Goal: Task Accomplishment & Management: Use online tool/utility

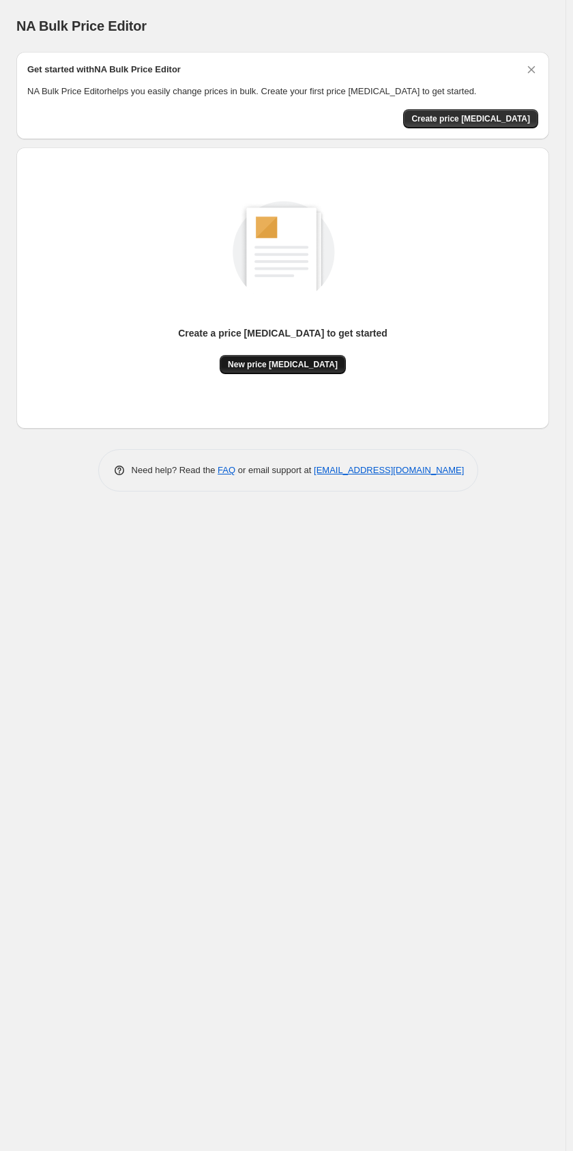
click at [283, 364] on span "New price [MEDICAL_DATA]" at bounding box center [283, 364] width 110 height 11
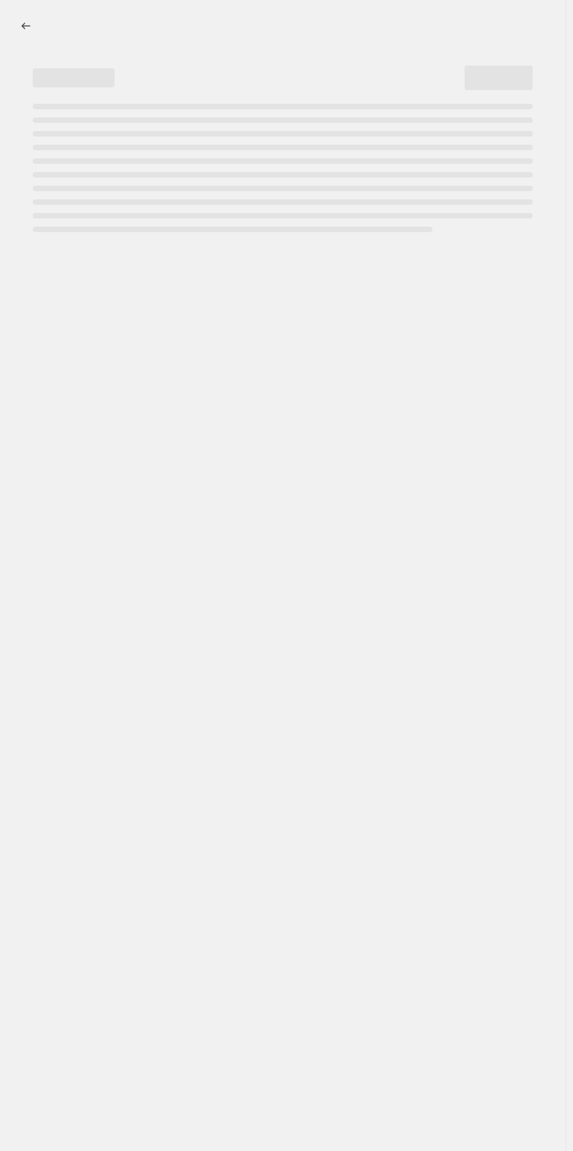
select select "percentage"
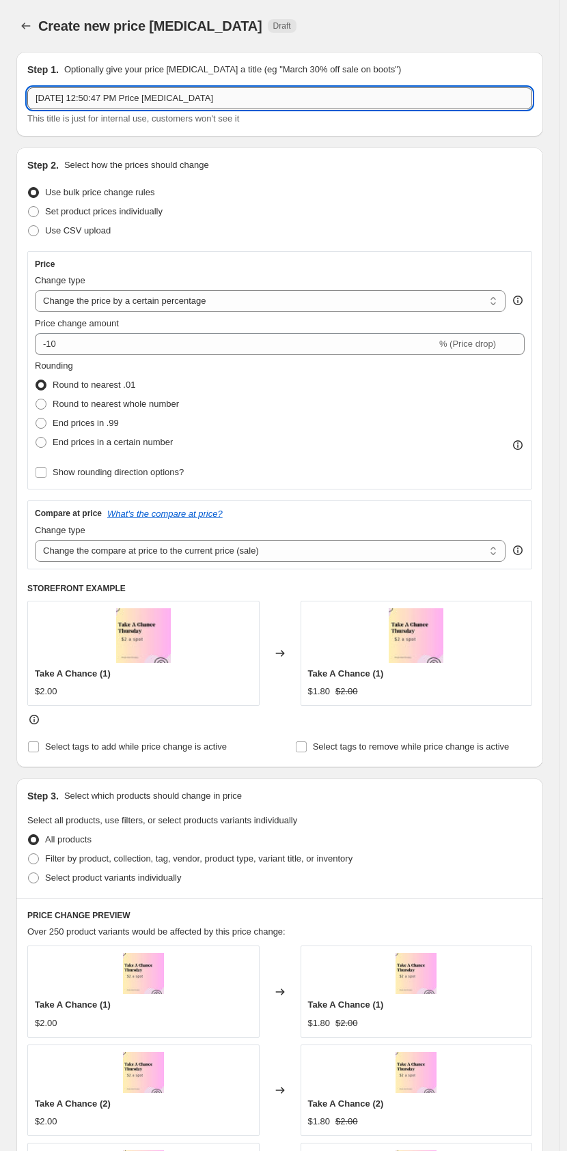
click at [160, 102] on input "[DATE] 12:50:47 PM Price [MEDICAL_DATA]" at bounding box center [279, 98] width 504 height 22
drag, startPoint x: 233, startPoint y: 91, endPoint x: -3, endPoint y: 114, distance: 236.6
click at [0, 114] on html "Home Settings Plans Skip to content Create new price [MEDICAL_DATA]. This page …" at bounding box center [283, 575] width 567 height 1151
type input "2026 Price Increase"
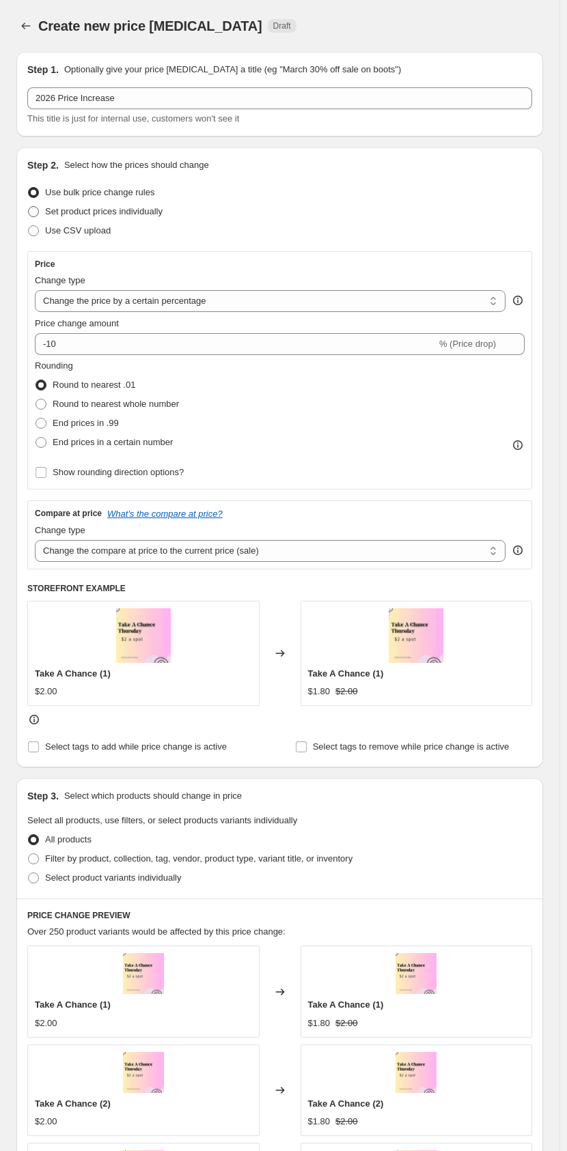
click at [61, 216] on span "Set product prices individually" at bounding box center [103, 211] width 117 height 10
click at [29, 207] on input "Set product prices individually" at bounding box center [28, 206] width 1 height 1
radio input "true"
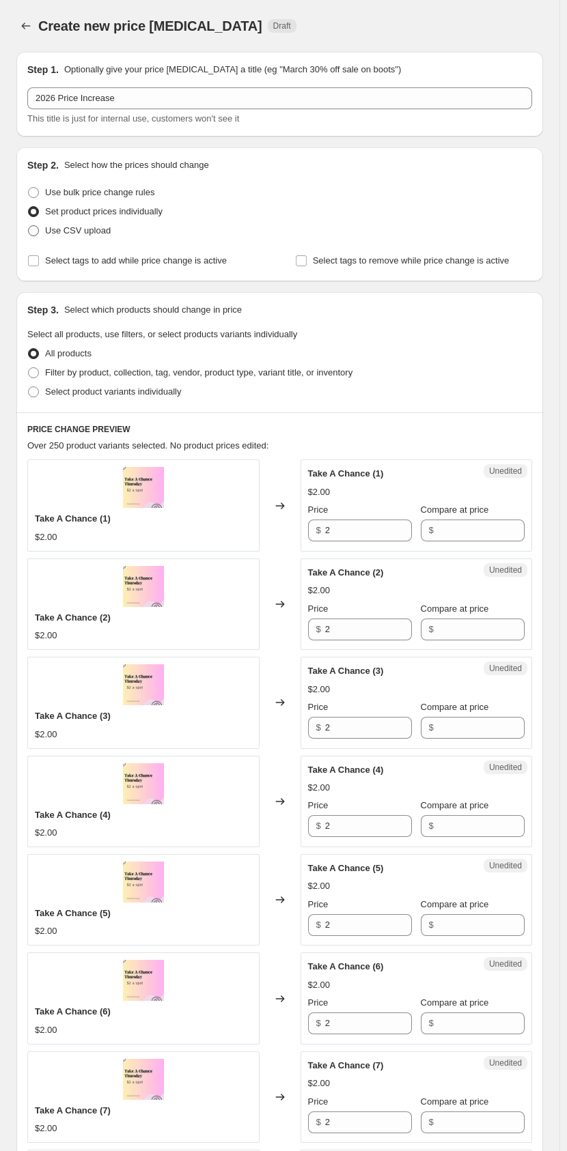
click at [56, 233] on span "Use CSV upload" at bounding box center [78, 230] width 66 height 10
click at [29, 226] on input "Use CSV upload" at bounding box center [28, 225] width 1 height 1
radio input "true"
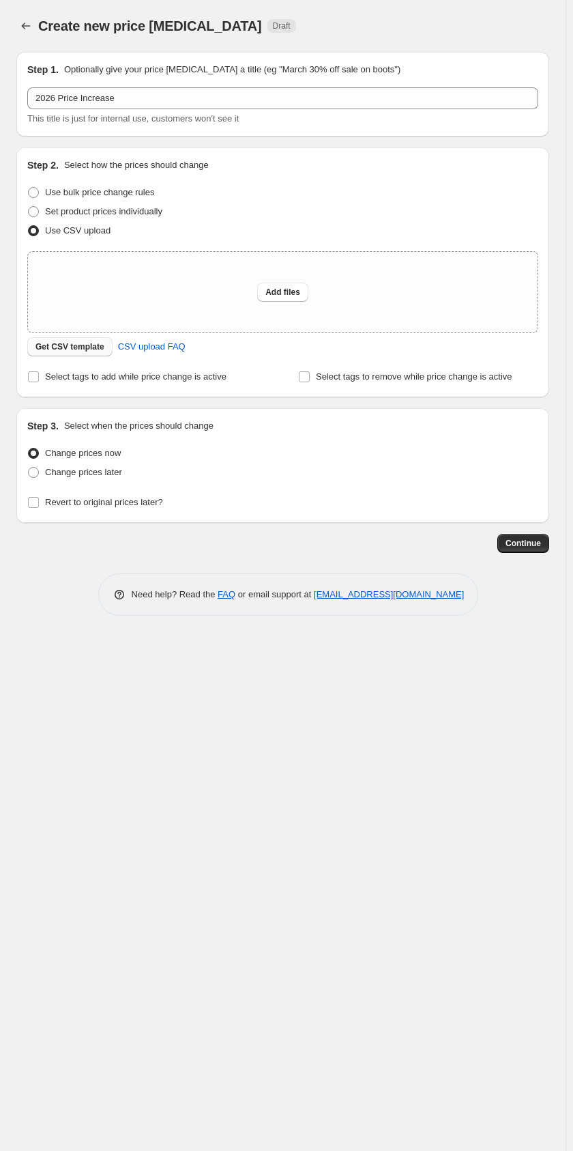
click at [53, 352] on span "Get CSV template" at bounding box center [69, 346] width 69 height 11
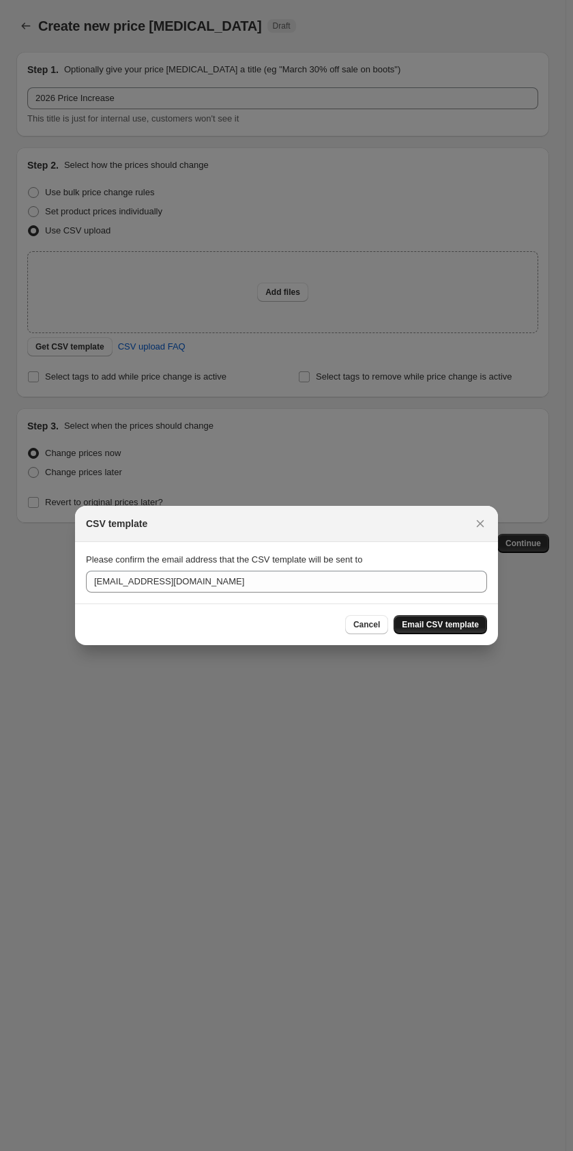
click at [425, 625] on span "Email CSV template" at bounding box center [440, 624] width 77 height 11
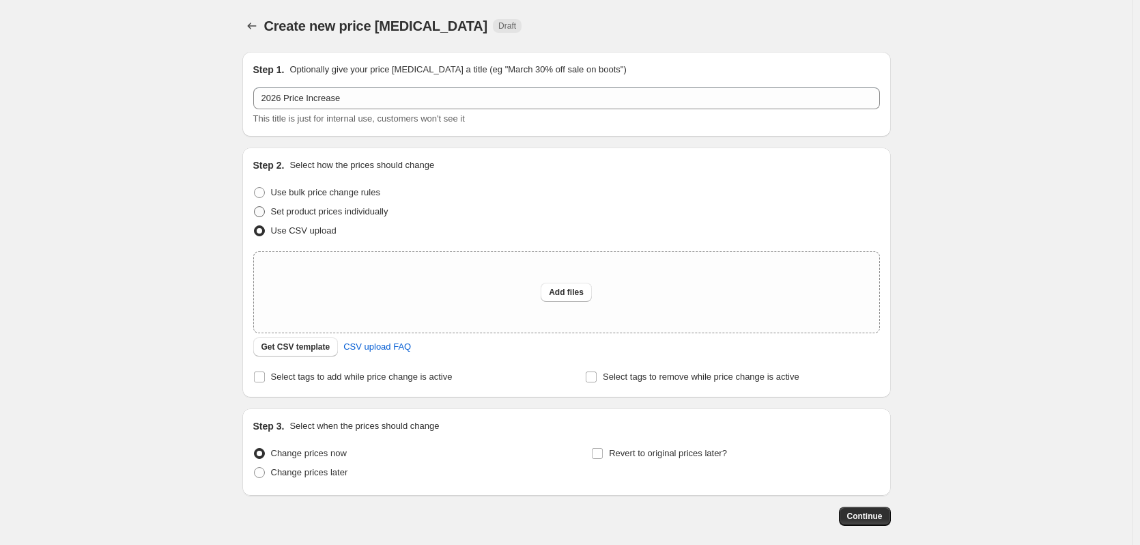
click at [376, 211] on span "Set product prices individually" at bounding box center [329, 211] width 117 height 10
click at [255, 207] on input "Set product prices individually" at bounding box center [254, 206] width 1 height 1
radio input "true"
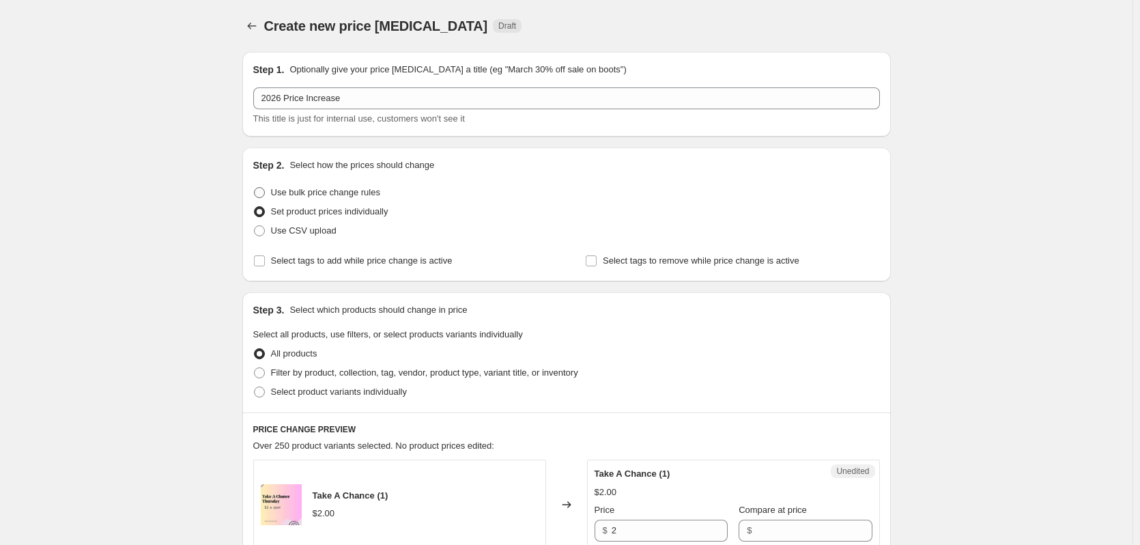
click at [337, 186] on span "Use bulk price change rules" at bounding box center [325, 193] width 109 height 14
click at [255, 187] on input "Use bulk price change rules" at bounding box center [254, 187] width 1 height 1
radio input "true"
select select "percentage"
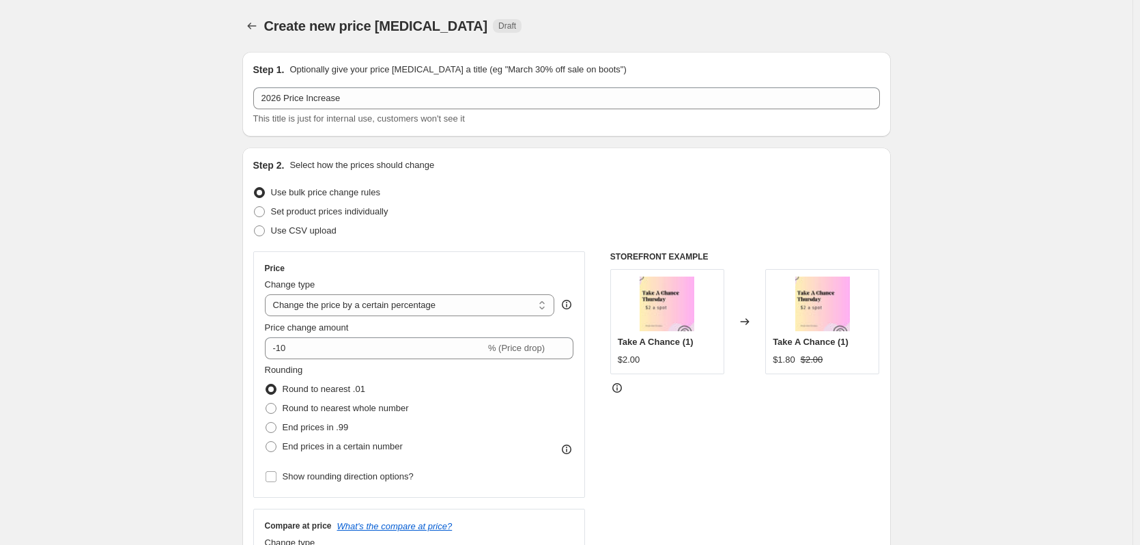
scroll to position [68, 0]
